Goal: Task Accomplishment & Management: Manage account settings

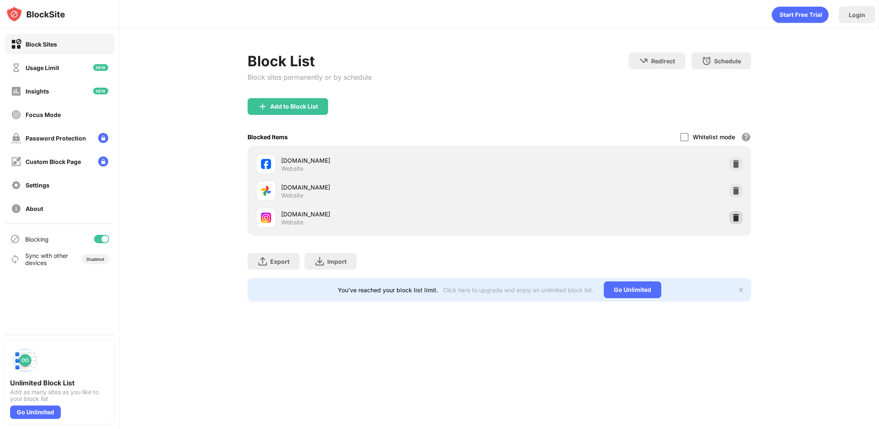
click at [735, 214] on img at bounding box center [736, 218] width 8 height 8
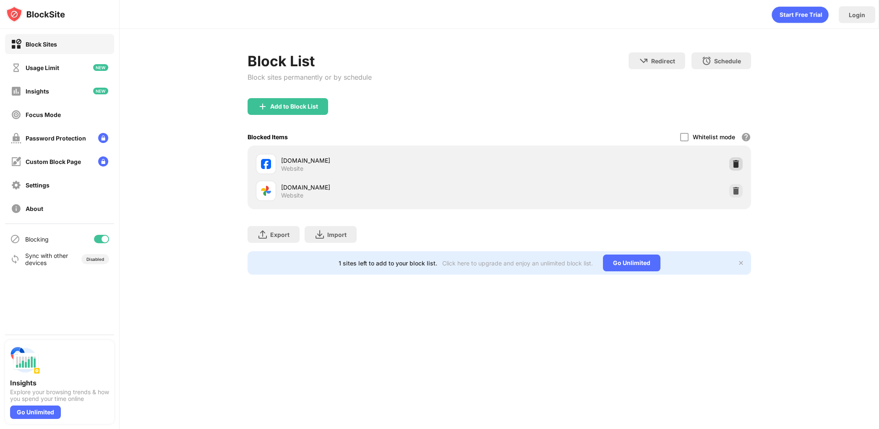
click at [733, 164] on img at bounding box center [736, 164] width 8 height 8
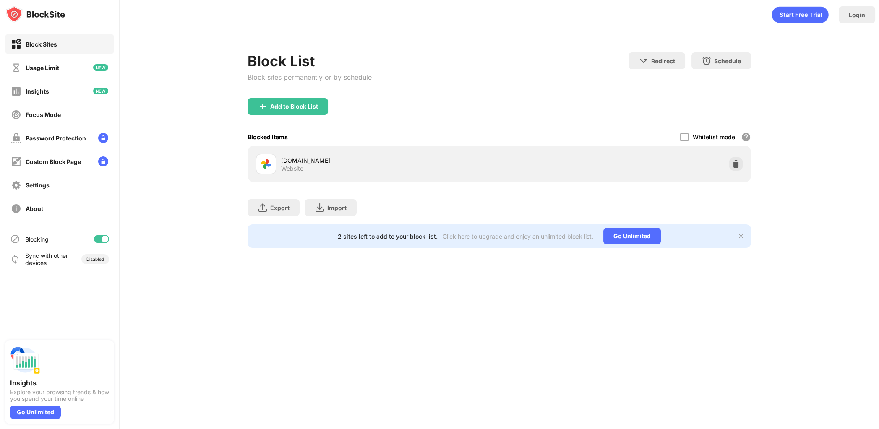
click at [733, 164] on img at bounding box center [736, 164] width 8 height 8
